Goal: Check status: Check status

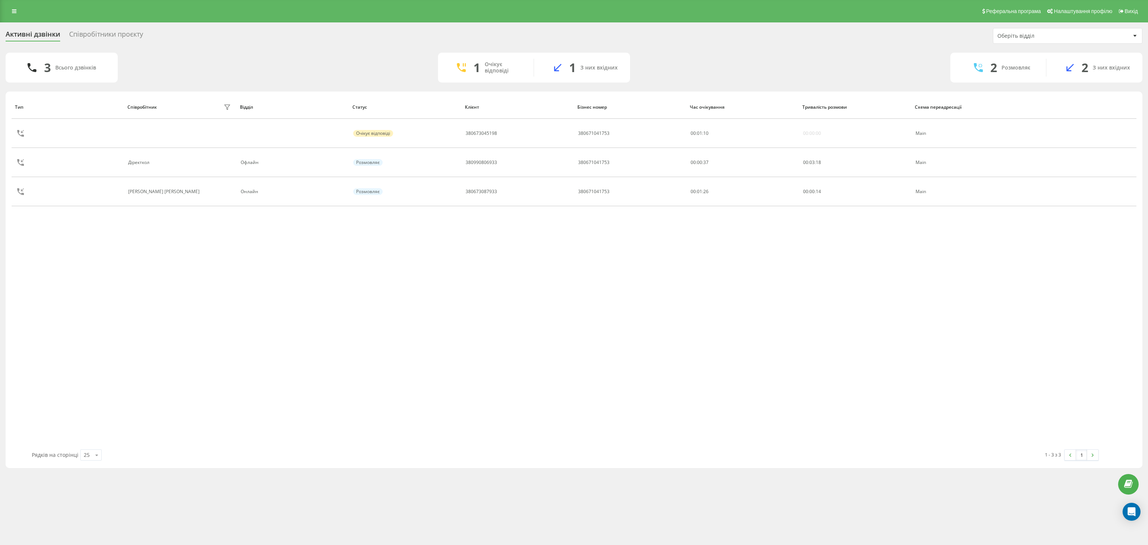
click at [102, 35] on div "Співробітники проєкту" at bounding box center [106, 36] width 74 height 12
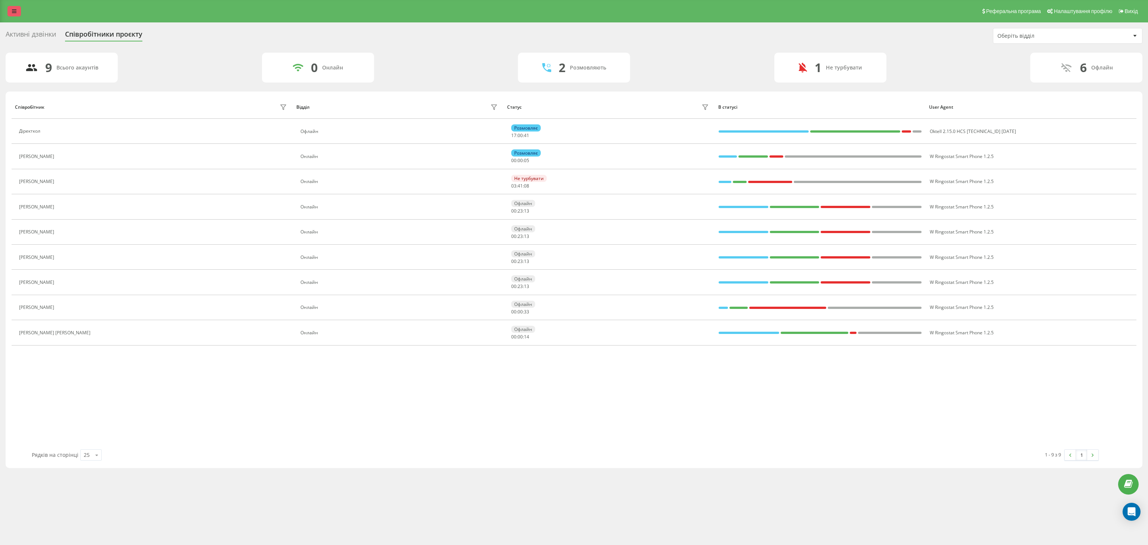
click at [16, 14] on link at bounding box center [13, 11] width 13 height 10
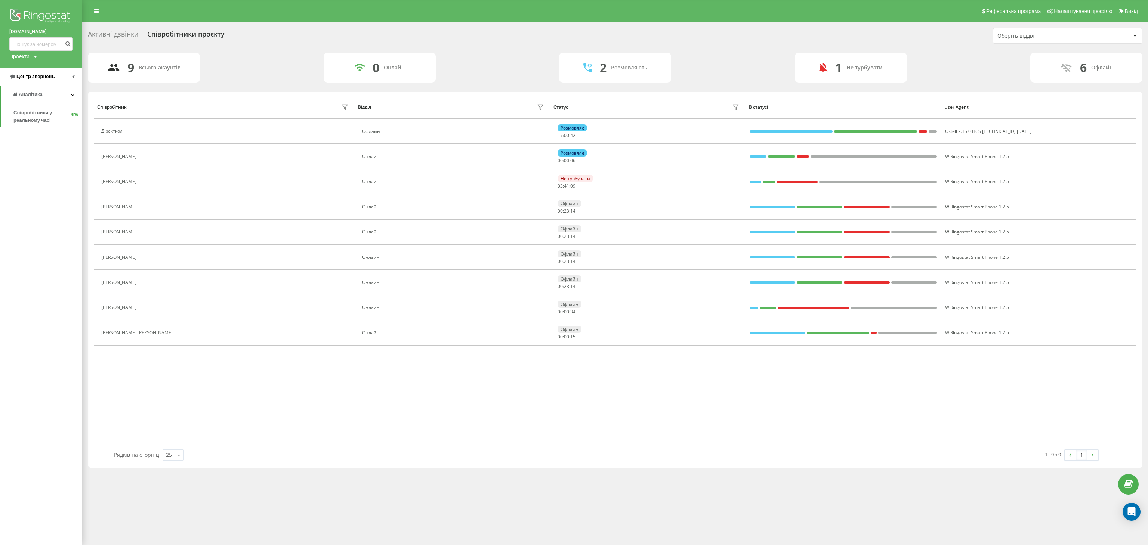
click at [33, 79] on span "Центр звернень" at bounding box center [35, 77] width 38 height 6
click at [35, 96] on span "Журнал дзвінків" at bounding box center [33, 94] width 40 height 7
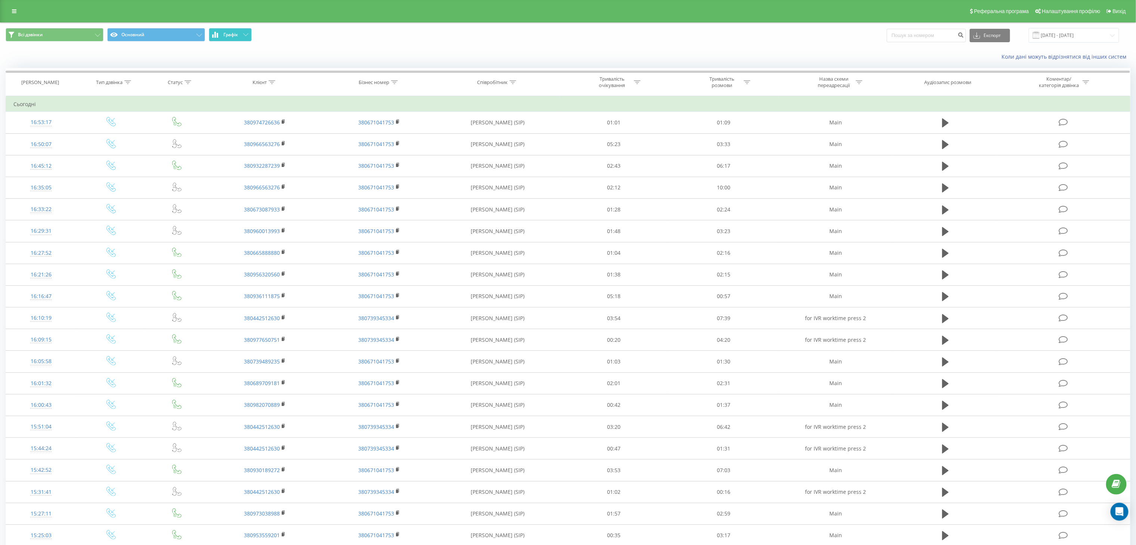
click at [240, 29] on button "Графік" at bounding box center [230, 34] width 43 height 13
